Goal: Task Accomplishment & Management: Manage account settings

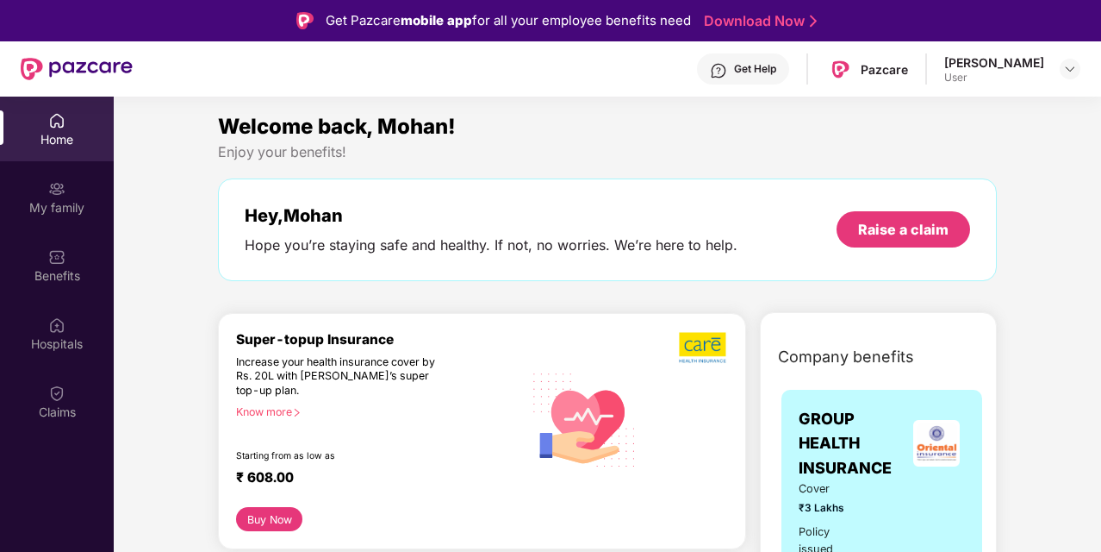
click at [72, 126] on div "Home" at bounding box center [57, 129] width 114 height 65
click at [64, 119] on img at bounding box center [56, 120] width 17 height 17
click at [1072, 68] on img at bounding box center [1070, 69] width 14 height 14
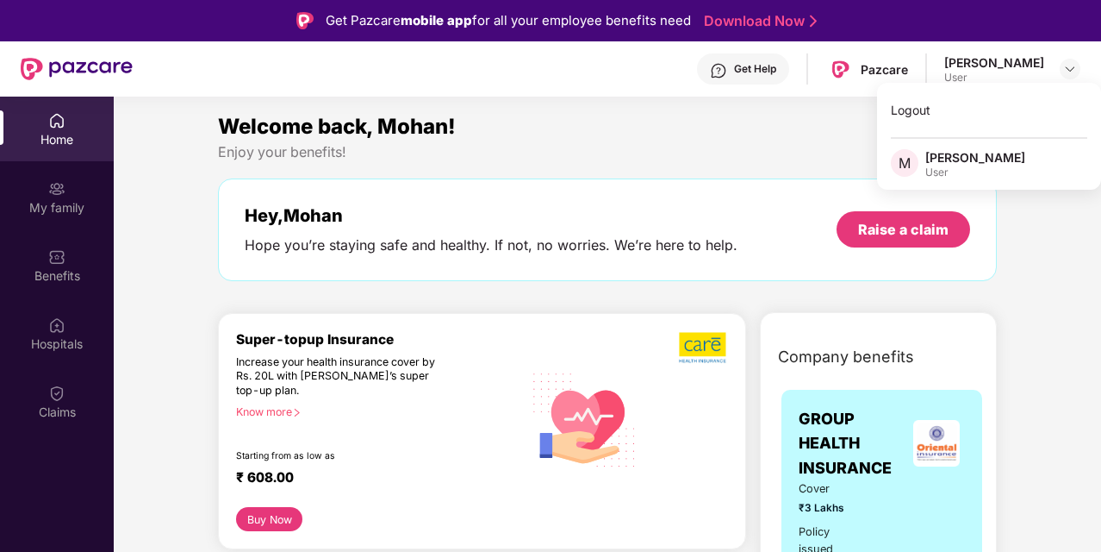
click at [645, 138] on div "Welcome back, Mohan!" at bounding box center [607, 126] width 779 height 33
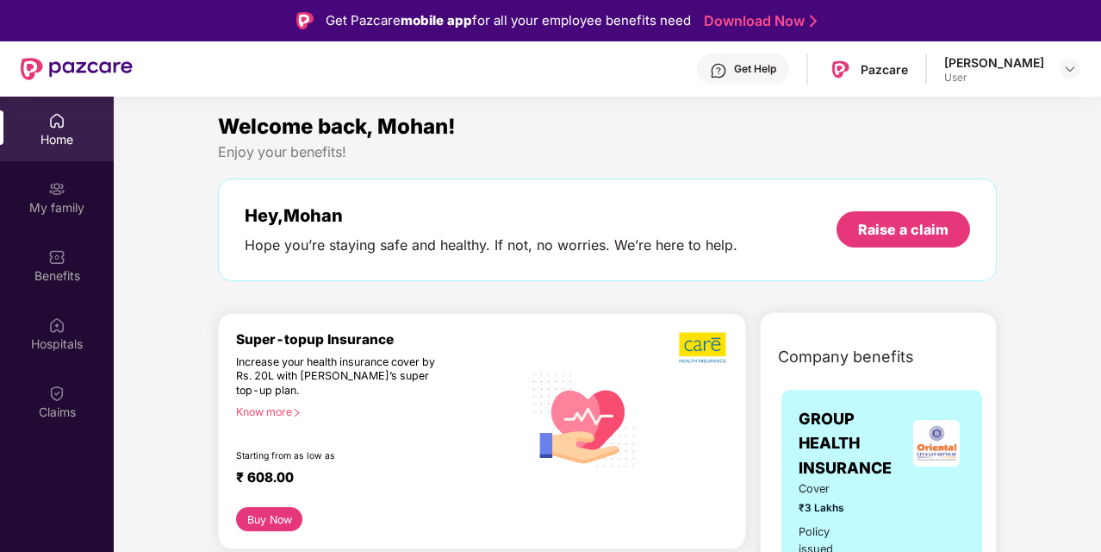
click at [62, 122] on img at bounding box center [56, 120] width 17 height 17
click at [97, 209] on div "My family" at bounding box center [57, 207] width 114 height 17
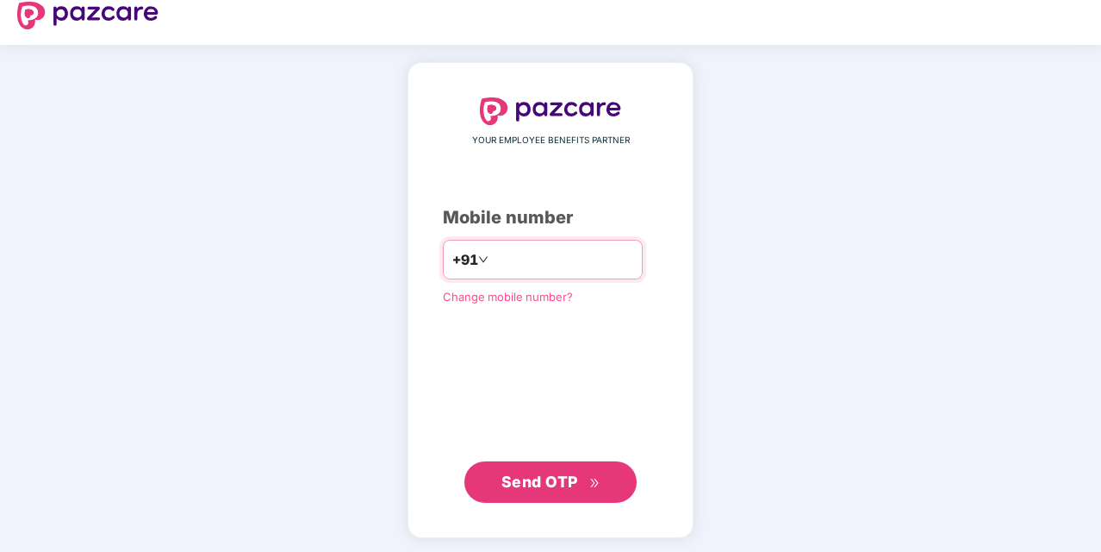
scroll to position [19, 0]
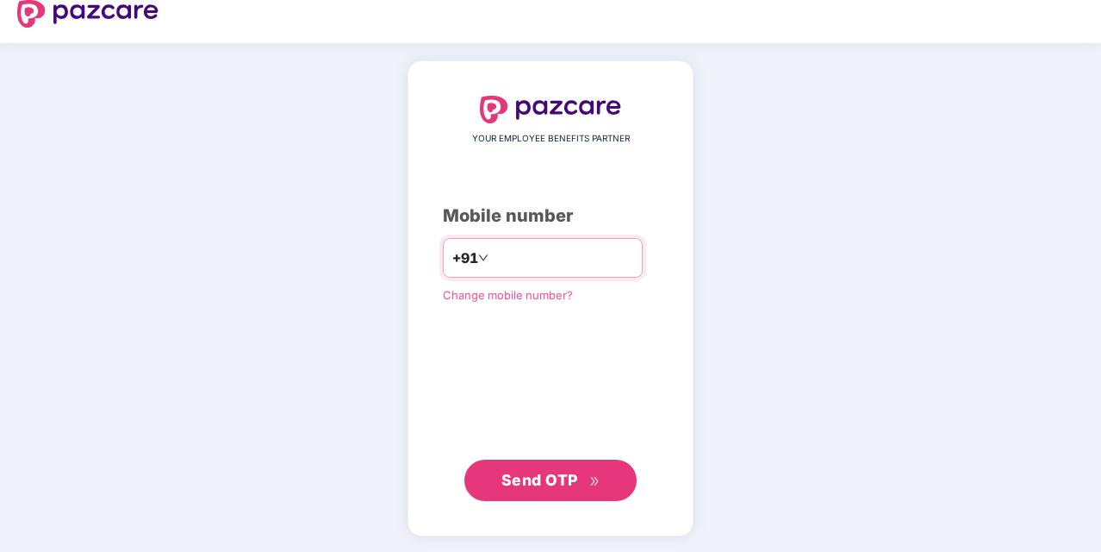
type input "**********"
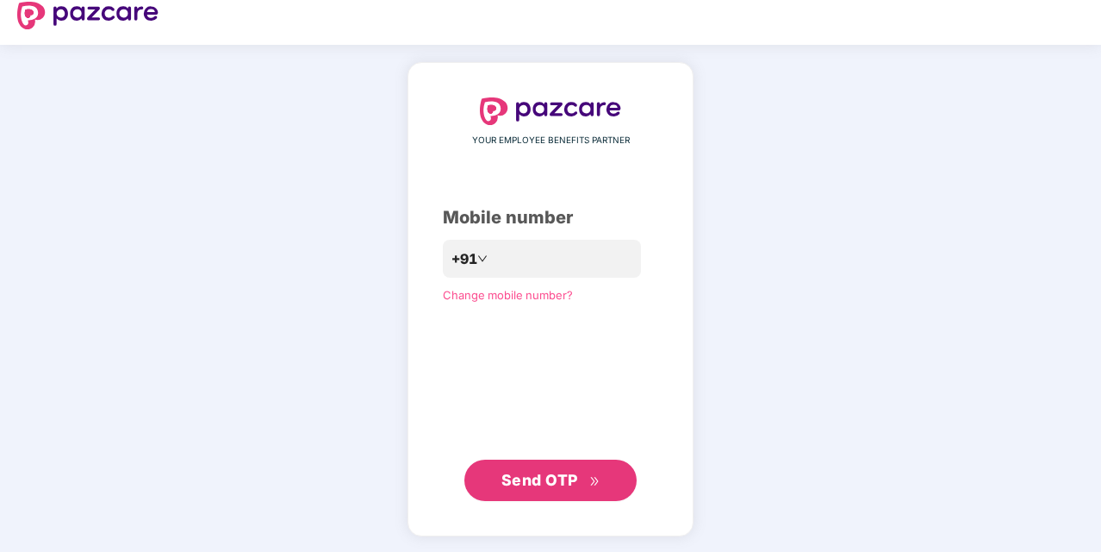
click at [564, 484] on span "Send OTP" at bounding box center [540, 480] width 77 height 18
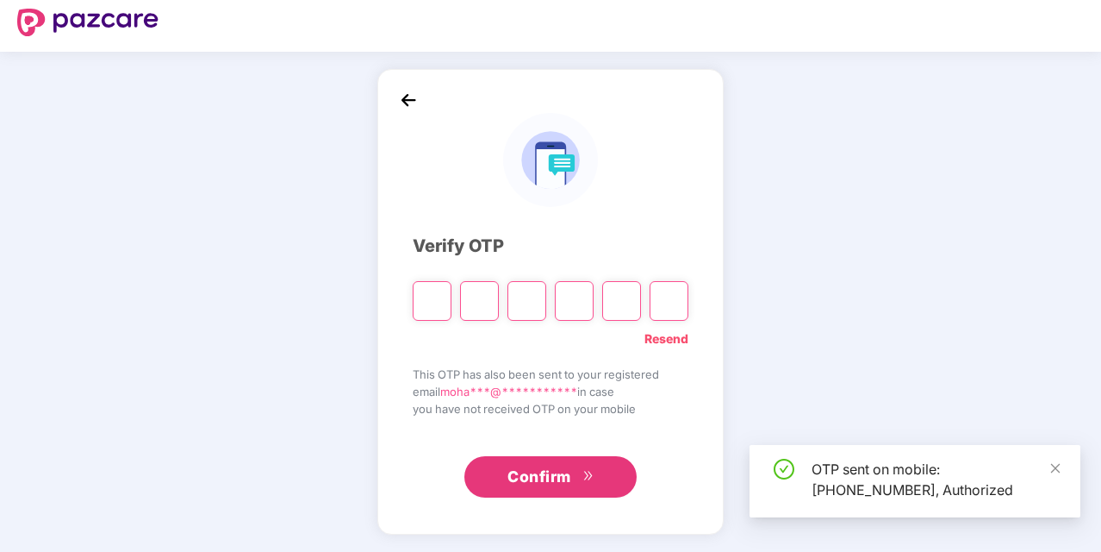
scroll to position [10, 0]
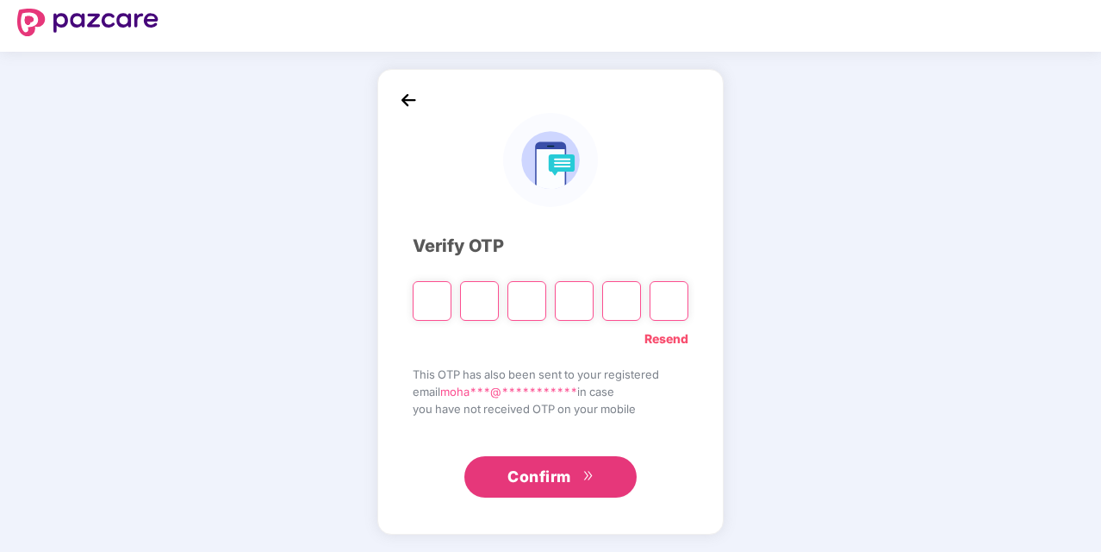
type input "*"
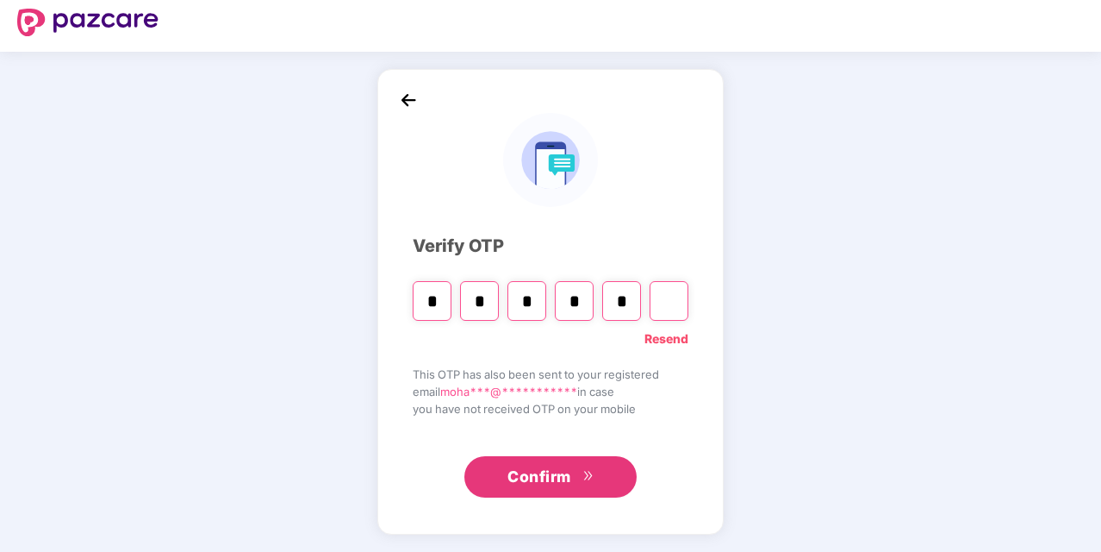
type input "*"
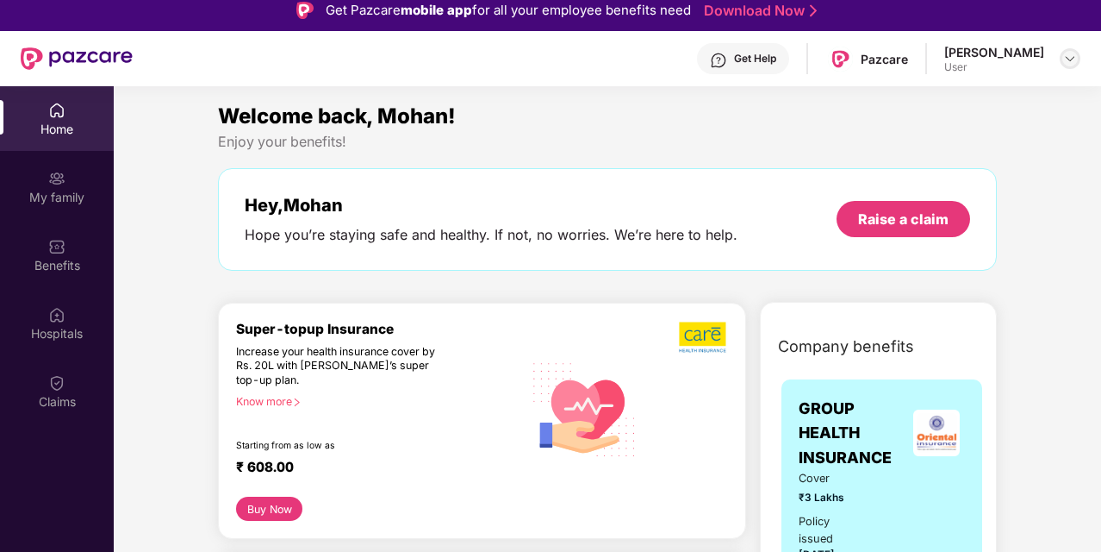
click at [1075, 60] on img at bounding box center [1070, 59] width 14 height 14
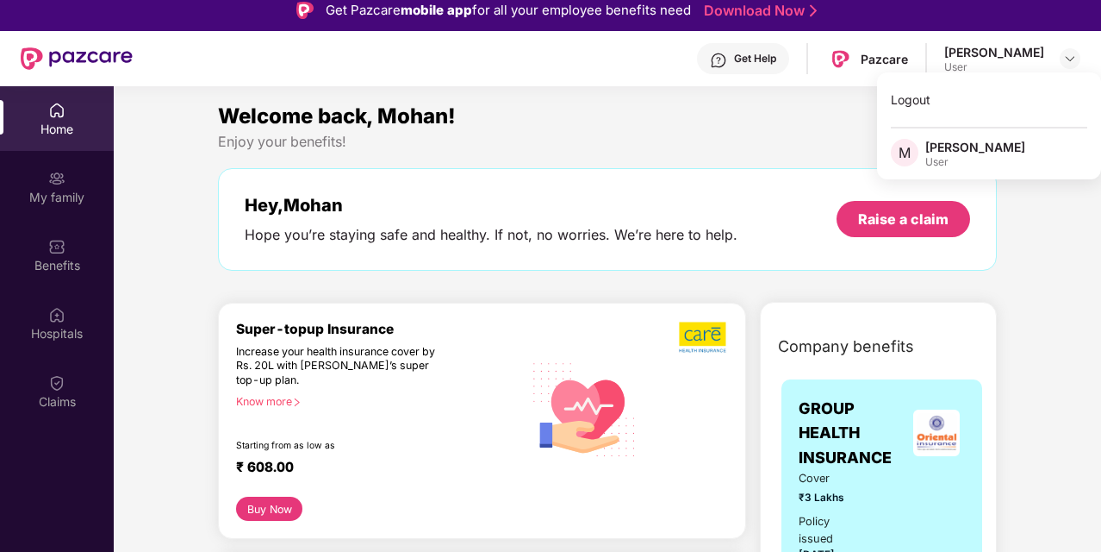
click at [929, 155] on div "User" at bounding box center [976, 162] width 100 height 14
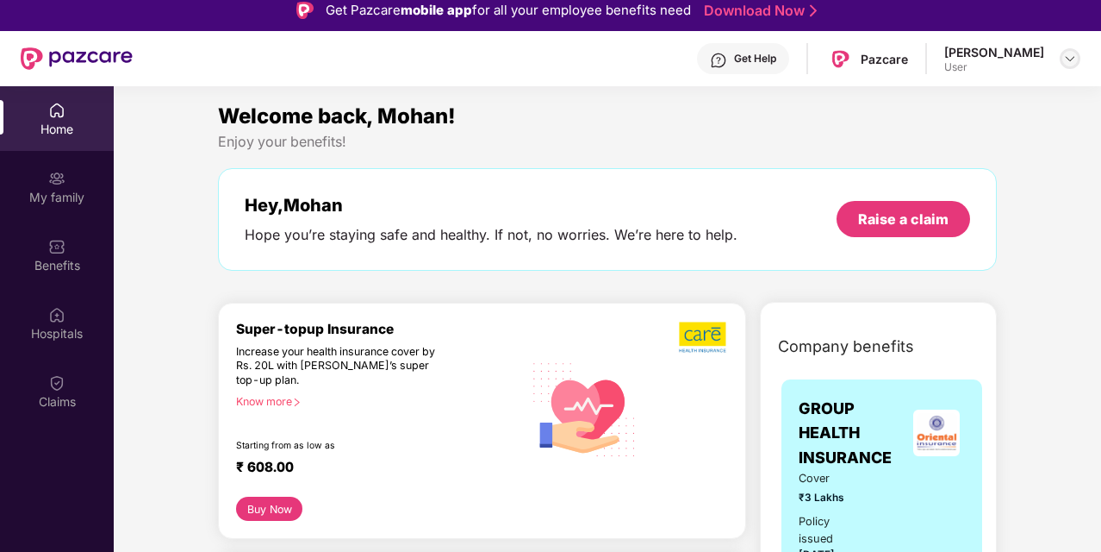
click at [1069, 59] on img at bounding box center [1070, 59] width 14 height 14
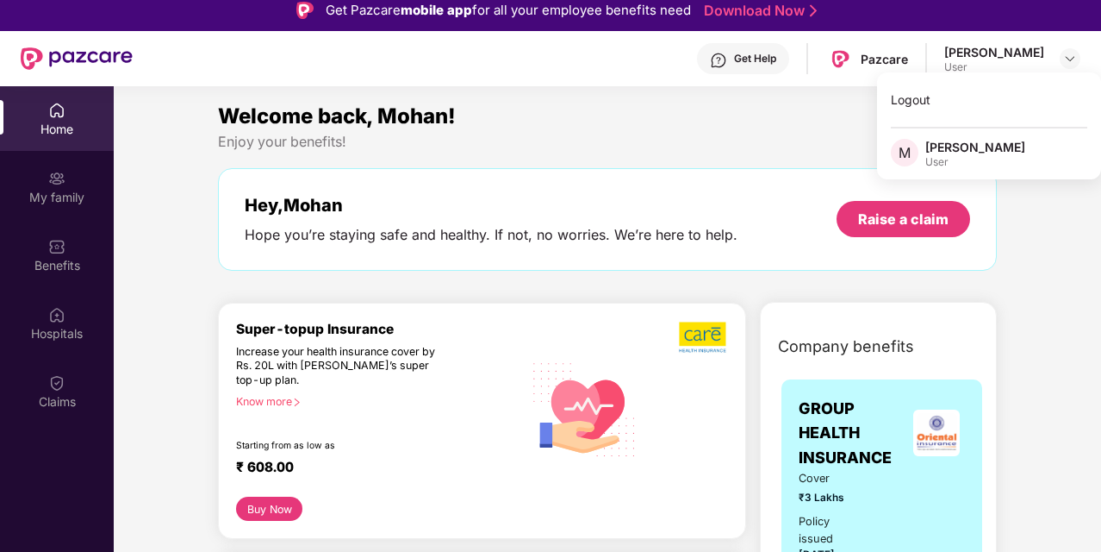
click at [820, 117] on div "Welcome back, Mohan!" at bounding box center [607, 116] width 779 height 33
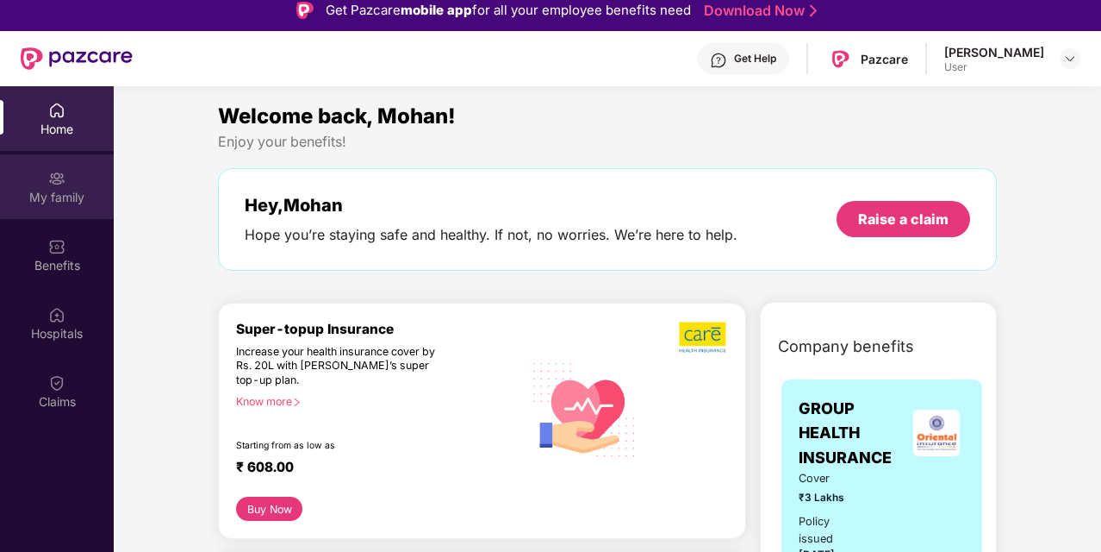
click at [65, 215] on div "My family" at bounding box center [57, 186] width 114 height 65
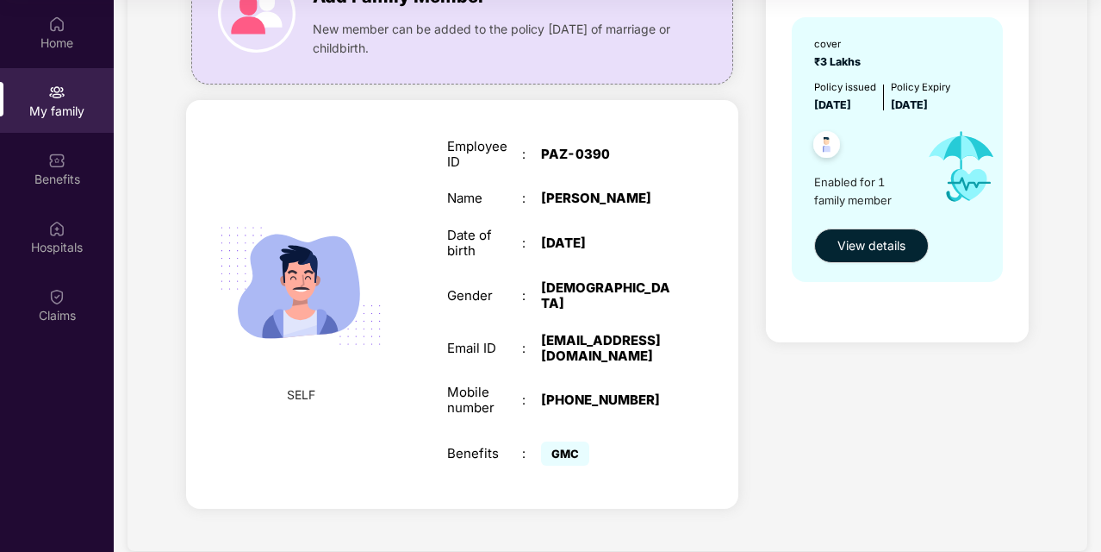
scroll to position [171, 0]
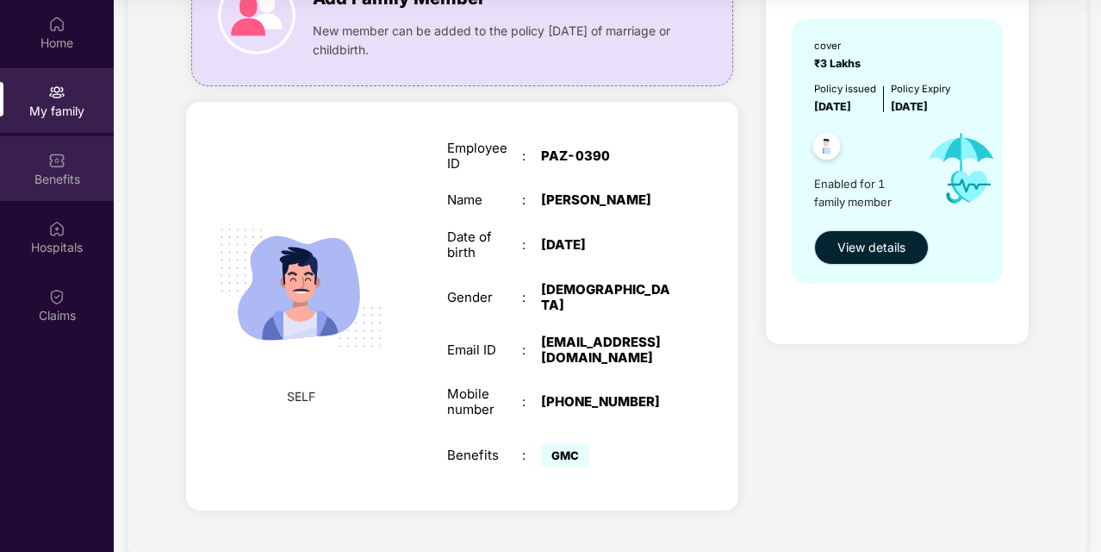
click at [71, 174] on div "Benefits" at bounding box center [57, 179] width 114 height 17
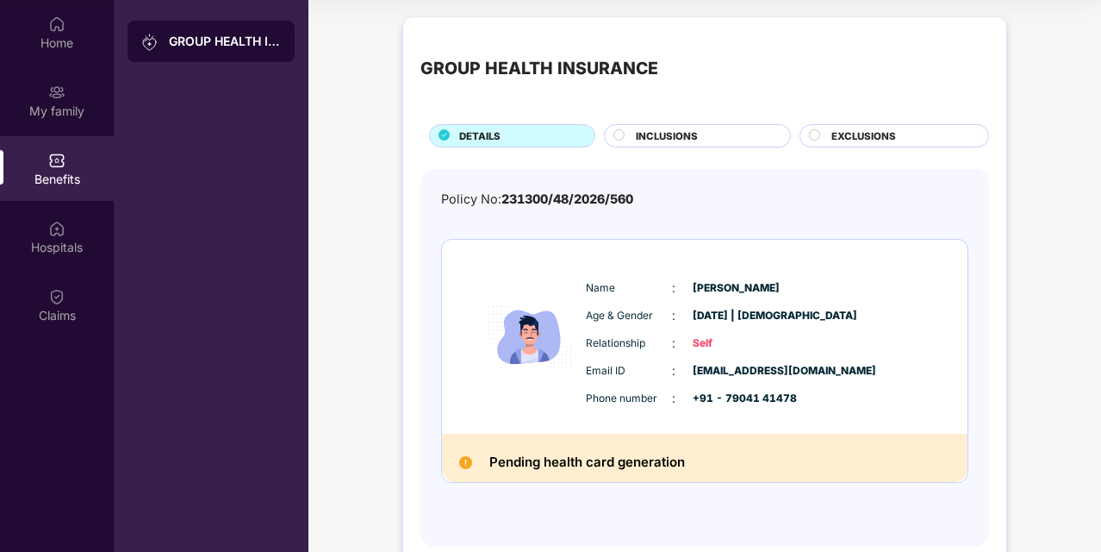
scroll to position [36, 0]
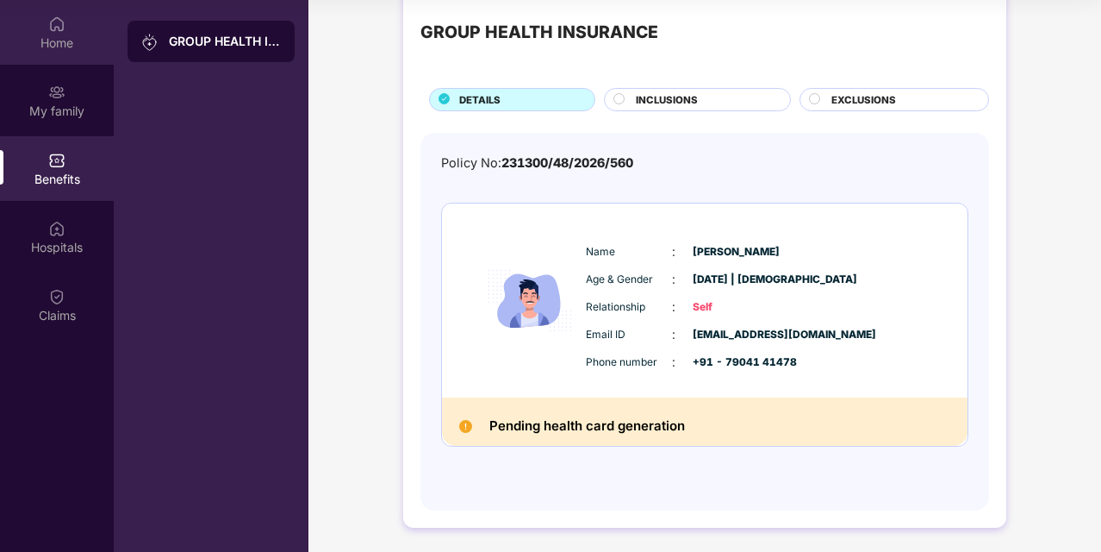
click at [55, 25] on img at bounding box center [56, 24] width 17 height 17
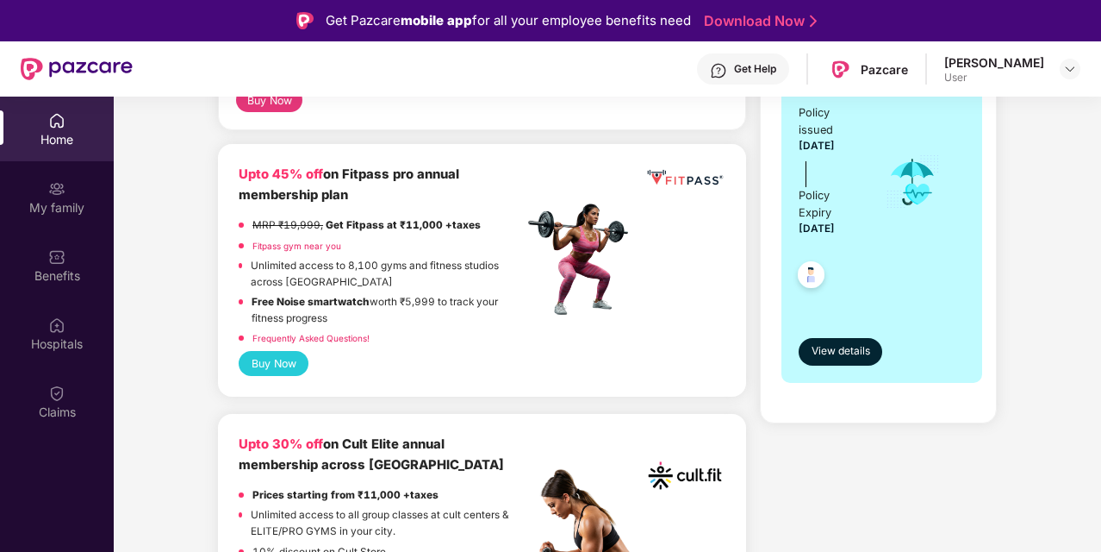
scroll to position [0, 0]
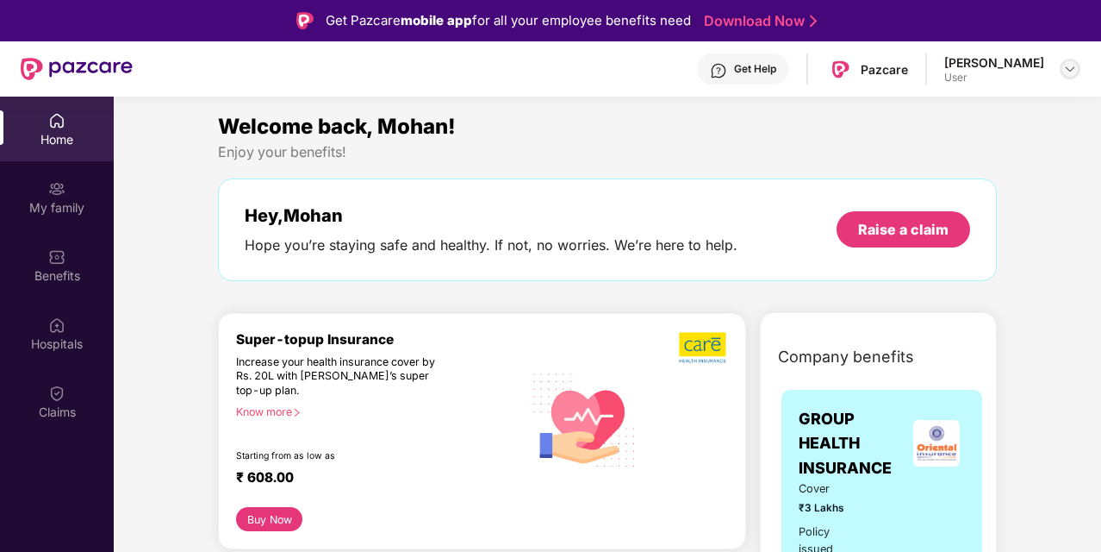
click at [1067, 71] on img at bounding box center [1070, 69] width 14 height 14
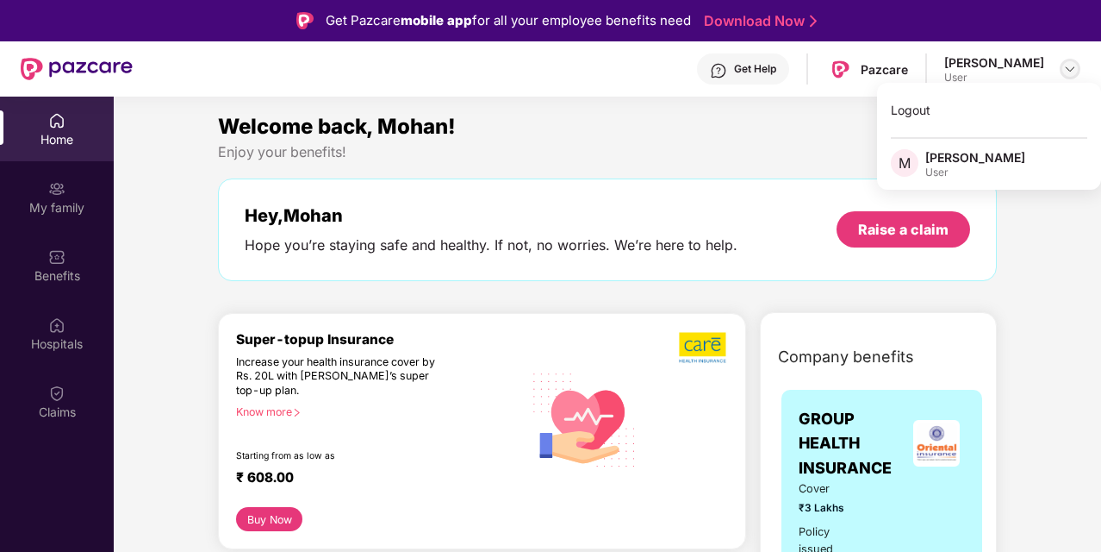
click at [1067, 71] on img at bounding box center [1070, 69] width 14 height 14
